Goal: Find specific page/section: Find specific page/section

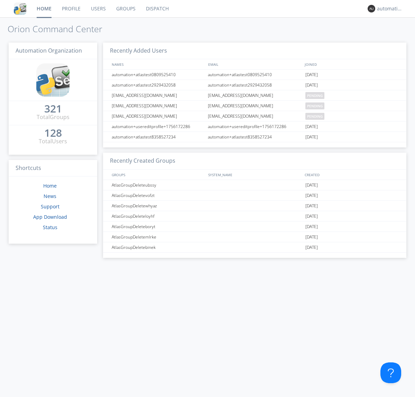
click at [157, 9] on link "Dispatch" at bounding box center [157, 8] width 33 height 17
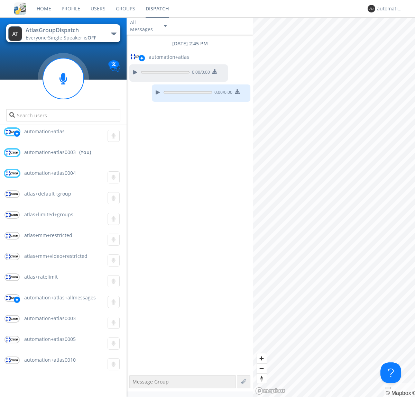
click at [113, 34] on div "button" at bounding box center [114, 34] width 6 height 3
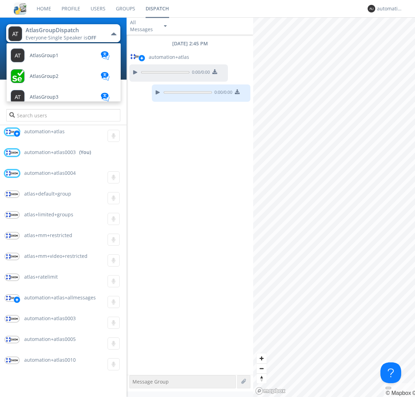
click at [54, 344] on span "AtlasGroupDispatch2" at bounding box center [54, 346] width 49 height 5
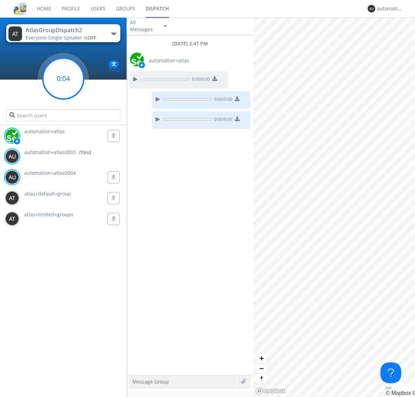
click at [63, 79] on g at bounding box center [63, 78] width 41 height 41
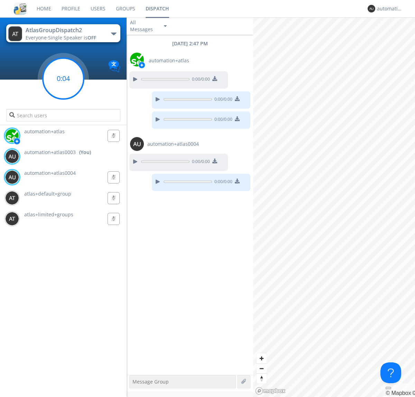
click at [63, 79] on g at bounding box center [63, 78] width 41 height 41
click at [388, 9] on div "automation+atlas0003" at bounding box center [390, 8] width 26 height 7
